Goal: Task Accomplishment & Management: Use online tool/utility

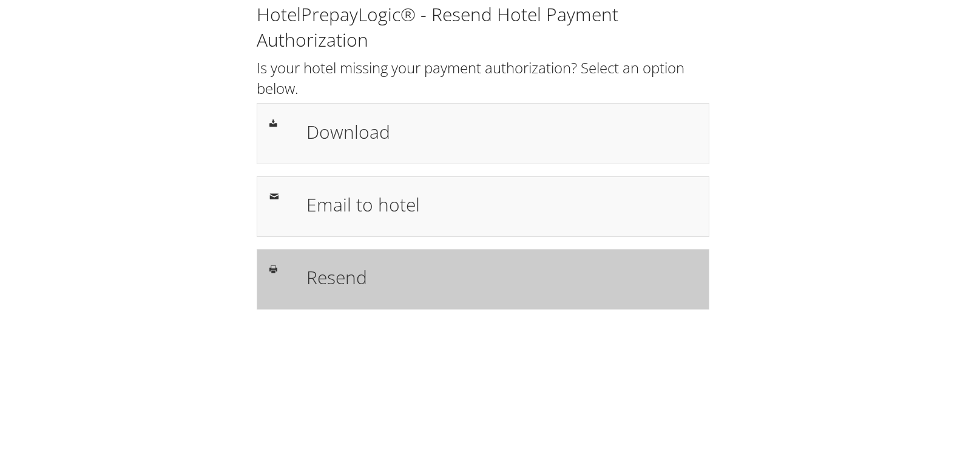
click at [354, 270] on h1 "Resend" at bounding box center [501, 277] width 390 height 27
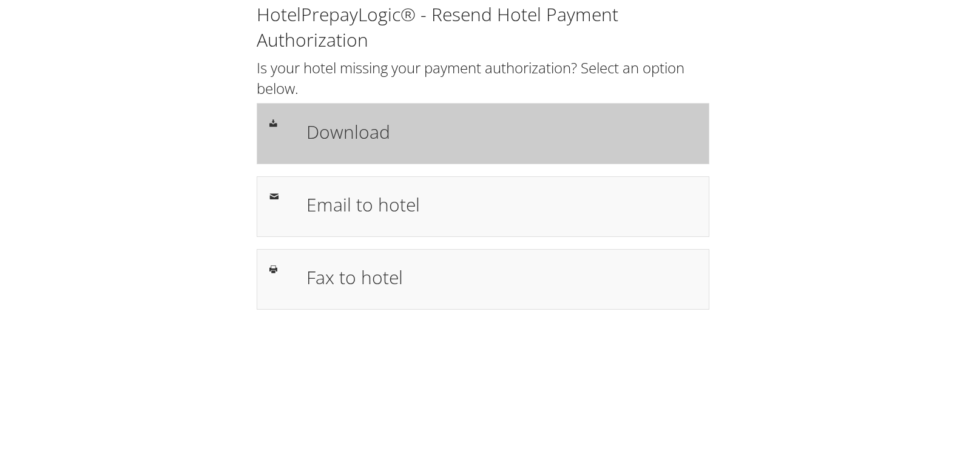
click at [368, 138] on h1 "Download" at bounding box center [501, 131] width 390 height 27
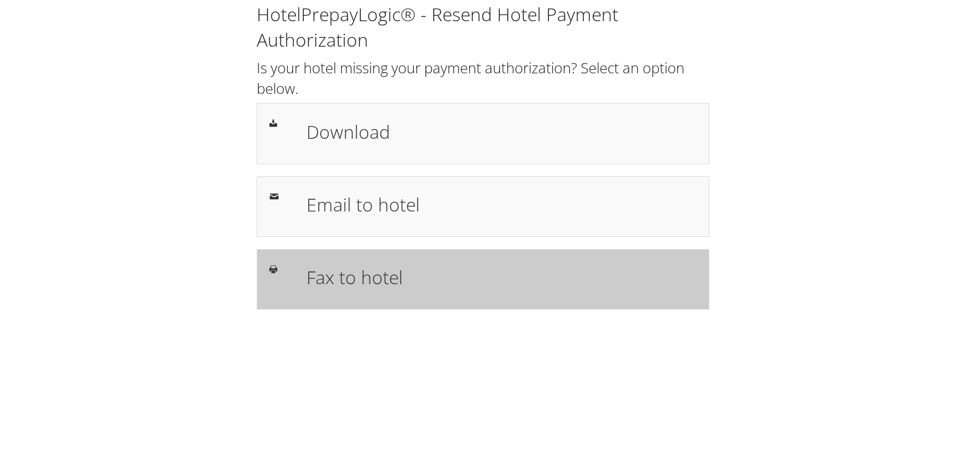
click at [375, 288] on h1 "Fax to hotel" at bounding box center [501, 277] width 390 height 27
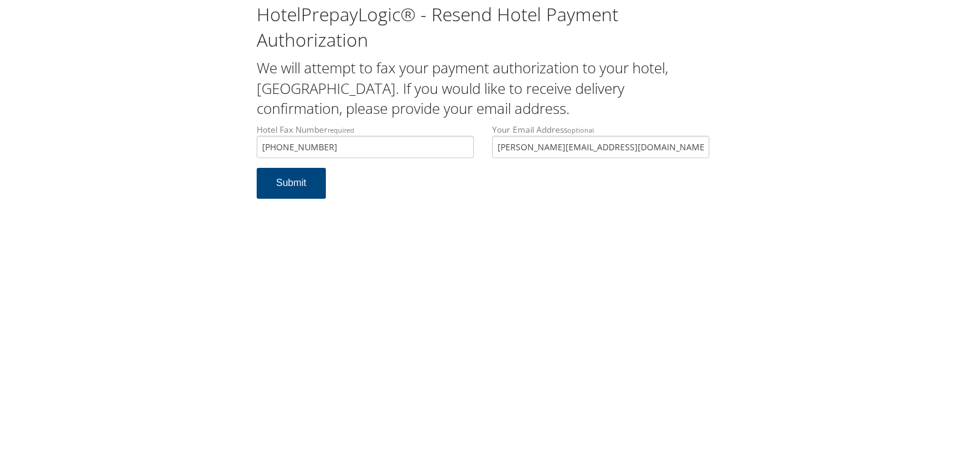
click at [362, 167] on div "Hotel Fax Number required [PHONE_NUMBER] Hotel fax number is required Your Emai…" at bounding box center [482, 146] width 471 height 44
click at [302, 188] on button "Submit" at bounding box center [291, 183] width 69 height 31
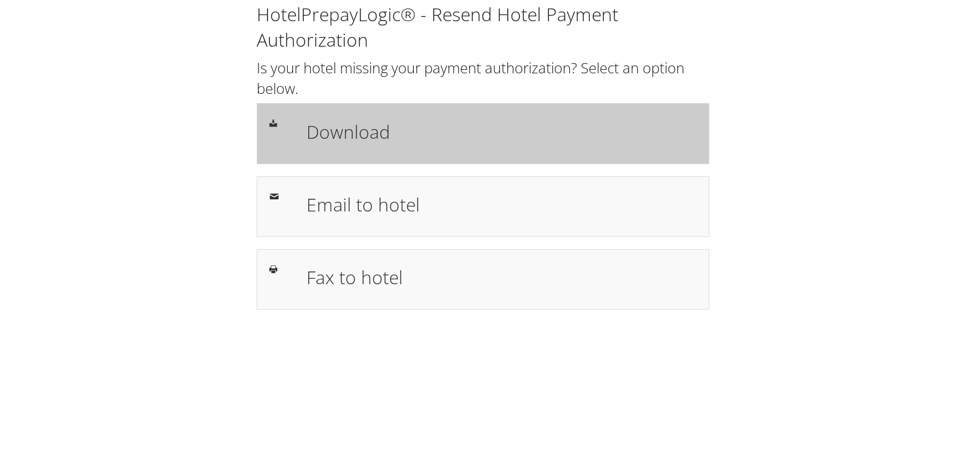
click at [366, 136] on h1 "Download" at bounding box center [501, 131] width 390 height 27
